Goal: Transaction & Acquisition: Purchase product/service

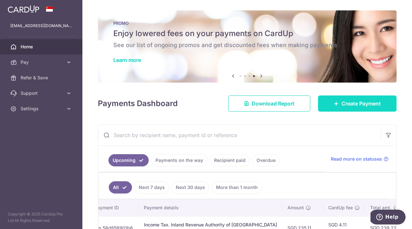
click at [356, 106] on span "Create Payment" at bounding box center [361, 104] width 39 height 8
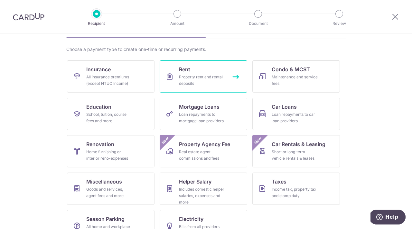
scroll to position [60, 0]
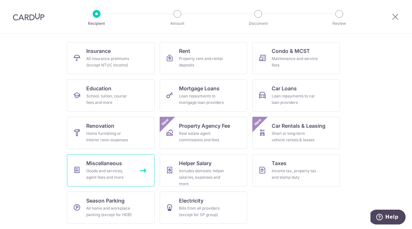
click at [127, 166] on link "Miscellaneous Goods and services, agent fees and more" at bounding box center [111, 170] width 88 height 32
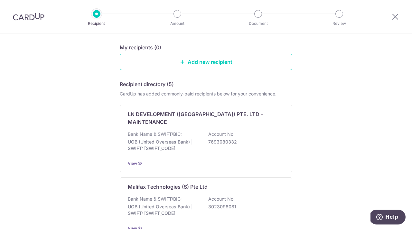
scroll to position [75, 0]
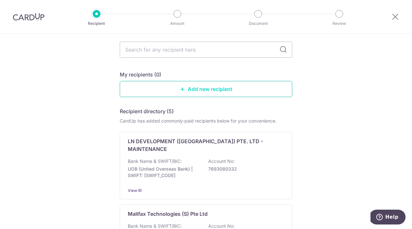
click at [246, 87] on link "Add new recipient" at bounding box center [206, 89] width 173 height 16
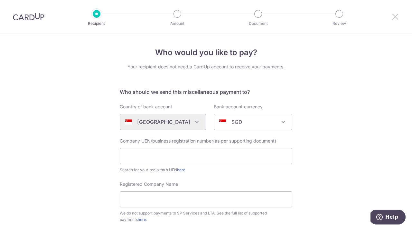
click at [395, 20] on icon at bounding box center [396, 17] width 8 height 8
